Goal: Information Seeking & Learning: Check status

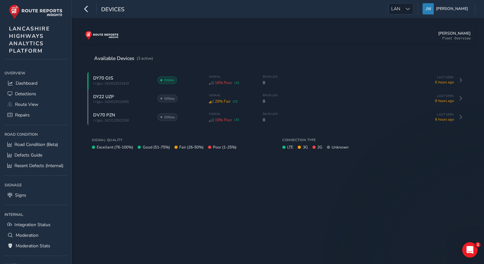
scroll to position [55, 0]
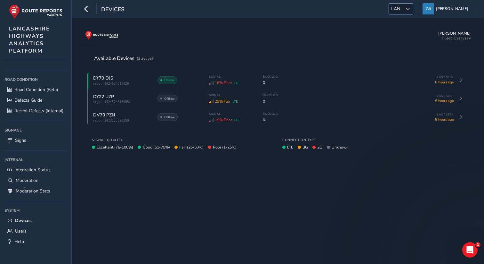
click at [403, 13] on span "LAN" at bounding box center [395, 9] width 13 height 11
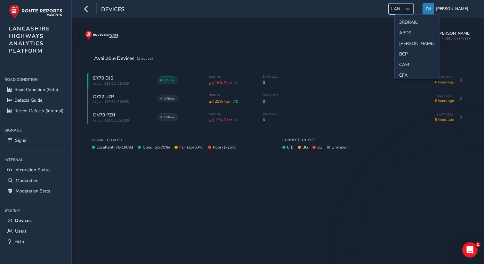
scroll to position [150, 0]
click at [405, 53] on li "[PERSON_NAME]" at bounding box center [417, 52] width 45 height 11
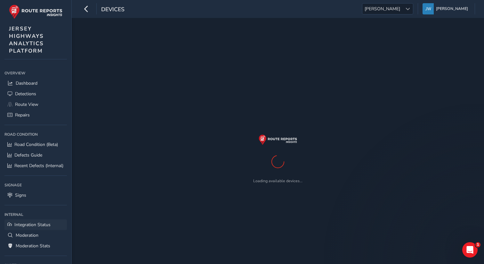
scroll to position [55, 0]
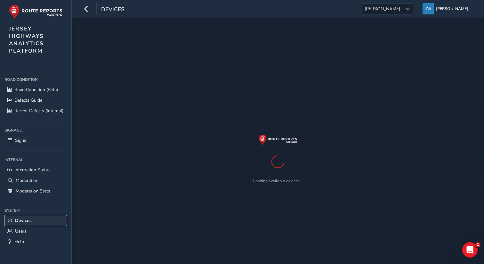
click at [26, 221] on span "Devices" at bounding box center [23, 220] width 17 height 6
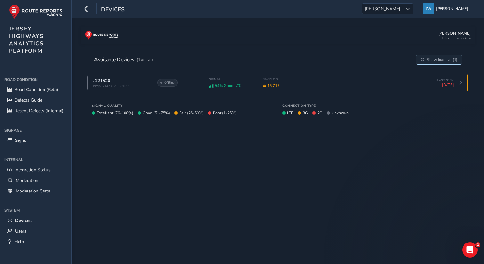
click at [428, 59] on span "Show Inactive (1)" at bounding box center [442, 59] width 31 height 5
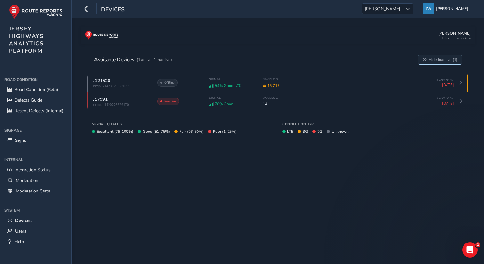
click at [433, 62] on span "Hide Inactive (1)" at bounding box center [443, 59] width 29 height 5
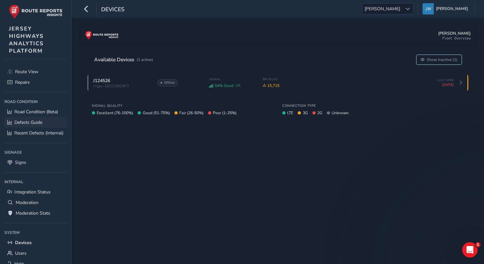
scroll to position [0, 0]
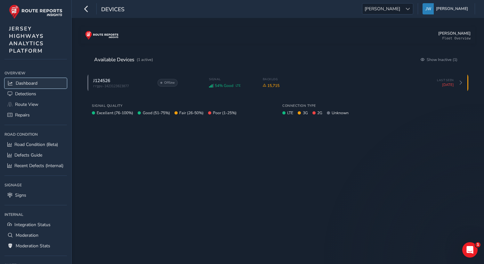
click at [27, 81] on span "Dashboard" at bounding box center [27, 83] width 22 height 6
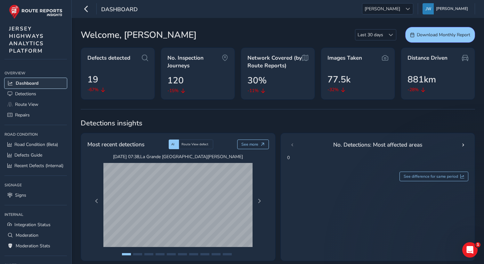
click at [34, 80] on span "Dashboard" at bounding box center [27, 83] width 23 height 6
click at [29, 95] on span "Detections" at bounding box center [25, 94] width 21 height 6
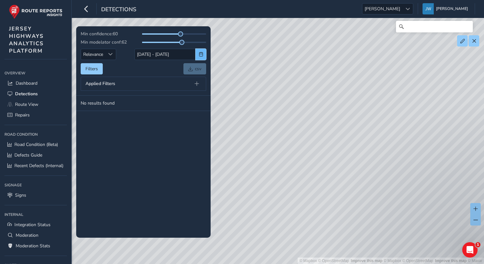
click at [198, 54] on button "button" at bounding box center [201, 54] width 11 height 11
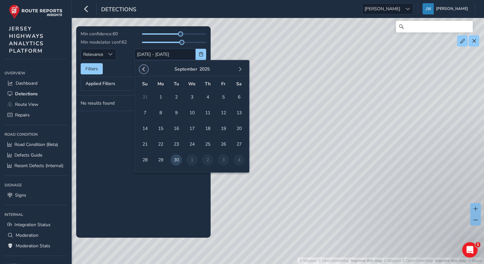
click at [145, 69] on span "button" at bounding box center [144, 69] width 4 height 4
click at [173, 98] on span "1" at bounding box center [176, 96] width 11 height 11
type input "[DATE]"
click at [121, 135] on tbody "No results found" at bounding box center [143, 166] width 135 height 142
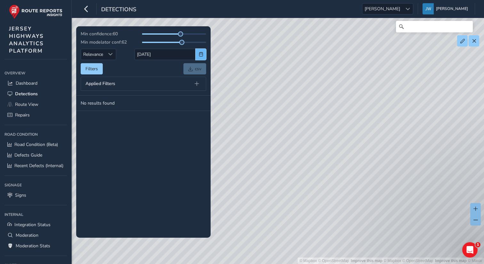
click at [202, 55] on span "button" at bounding box center [201, 54] width 4 height 4
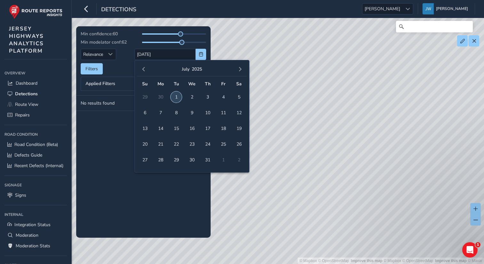
click at [179, 92] on span "1" at bounding box center [176, 96] width 11 height 11
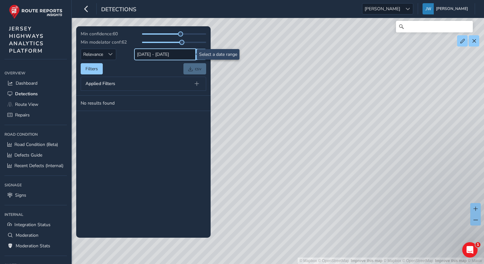
click at [180, 51] on input "[DATE] - [DATE]" at bounding box center [165, 54] width 61 height 11
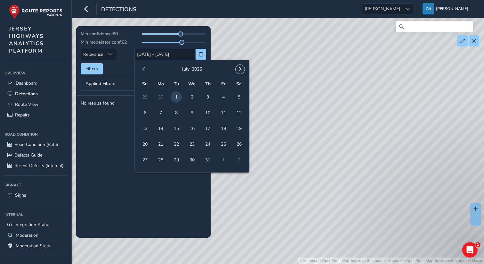
click at [241, 68] on span "button" at bounding box center [240, 69] width 4 height 4
click at [177, 127] on span "14" at bounding box center [176, 128] width 11 height 11
type input "[DATE]"
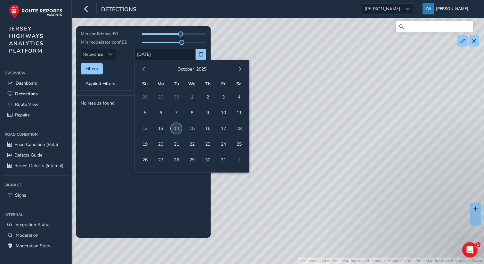
click at [181, 128] on span "14" at bounding box center [176, 128] width 11 height 11
click at [173, 55] on input "[DATE] - [DATE]" at bounding box center [165, 54] width 61 height 11
click at [148, 71] on div "[DATE]" at bounding box center [192, 69] width 110 height 14
click at [145, 70] on span "button" at bounding box center [144, 69] width 4 height 4
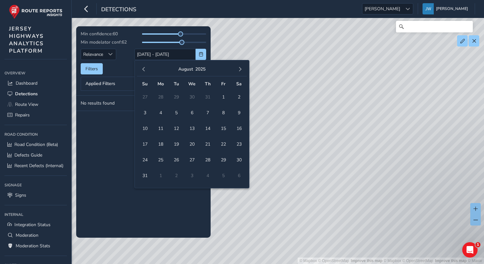
click at [145, 70] on span "button" at bounding box center [144, 69] width 4 height 4
click at [178, 97] on span "1" at bounding box center [176, 96] width 11 height 11
type input "[DATE]"
click at [242, 66] on button "button" at bounding box center [240, 69] width 9 height 9
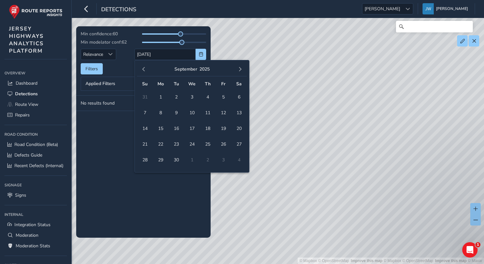
click at [242, 66] on button "button" at bounding box center [240, 69] width 9 height 9
click at [180, 129] on span "14" at bounding box center [176, 128] width 11 height 11
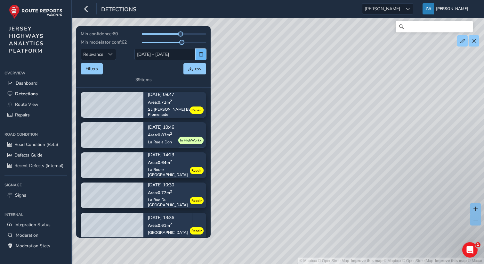
click at [201, 53] on span "button" at bounding box center [201, 54] width 4 height 4
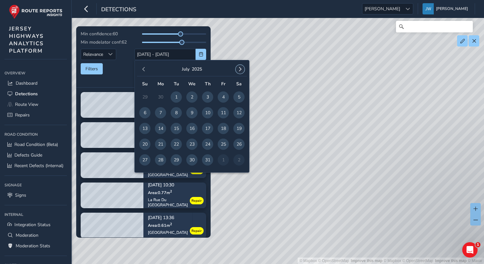
click at [241, 70] on span "button" at bounding box center [240, 69] width 4 height 4
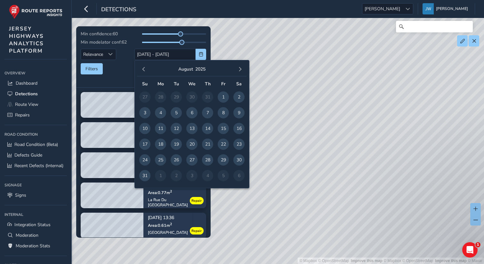
click at [222, 99] on span "1" at bounding box center [223, 96] width 11 height 11
type input "[DATE]"
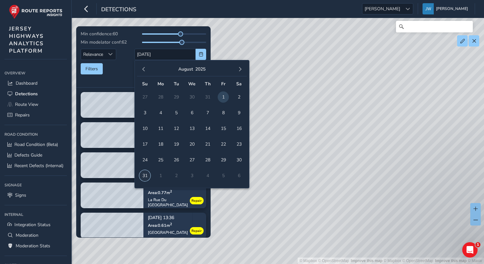
click at [145, 176] on span "31" at bounding box center [144, 175] width 11 height 11
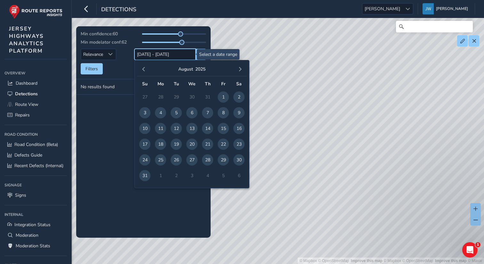
click at [152, 57] on input "[DATE] - [DATE]" at bounding box center [165, 54] width 61 height 11
click at [143, 71] on span "button" at bounding box center [144, 69] width 4 height 4
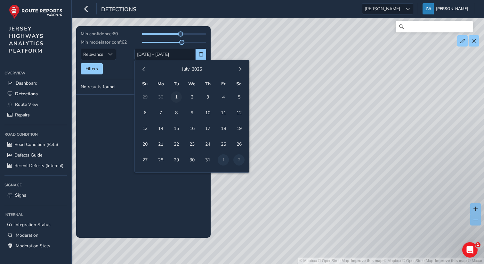
click at [177, 97] on span "1" at bounding box center [176, 96] width 11 height 11
type input "[DATE]"
click at [208, 161] on span "31" at bounding box center [207, 159] width 11 height 11
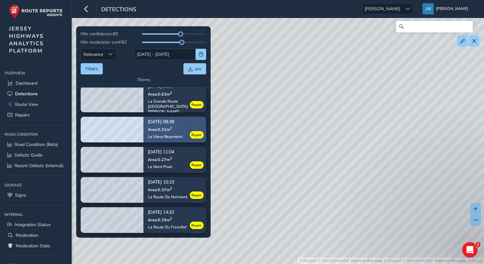
scroll to position [65, 0]
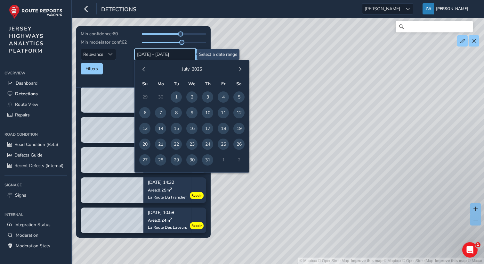
click at [162, 54] on input "[DATE] - [DATE]" at bounding box center [165, 54] width 61 height 11
click at [239, 67] on span "button" at bounding box center [240, 69] width 4 height 4
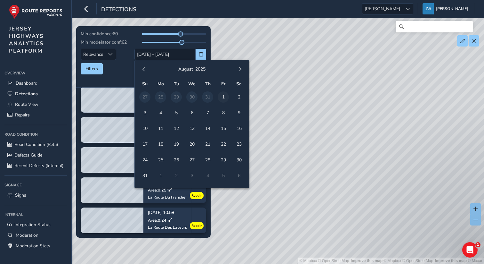
click at [225, 97] on span "1" at bounding box center [223, 96] width 11 height 11
type input "[DATE]"
click at [239, 68] on span "button" at bounding box center [240, 69] width 4 height 4
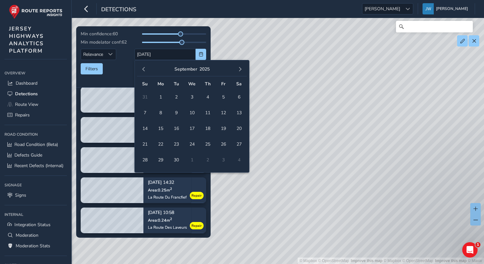
click at [239, 68] on span "button" at bounding box center [240, 69] width 4 height 4
click at [177, 126] on span "14" at bounding box center [176, 128] width 11 height 11
